Goal: Task Accomplishment & Management: Manage account settings

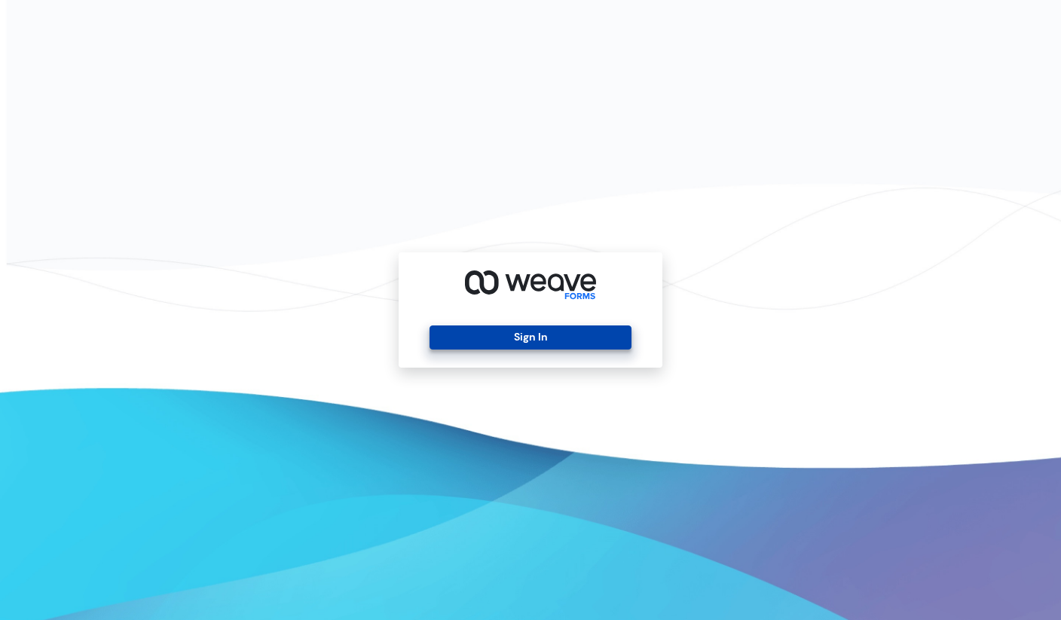
click at [570, 339] on button "Sign In" at bounding box center [529, 337] width 201 height 24
